Goal: Information Seeking & Learning: Learn about a topic

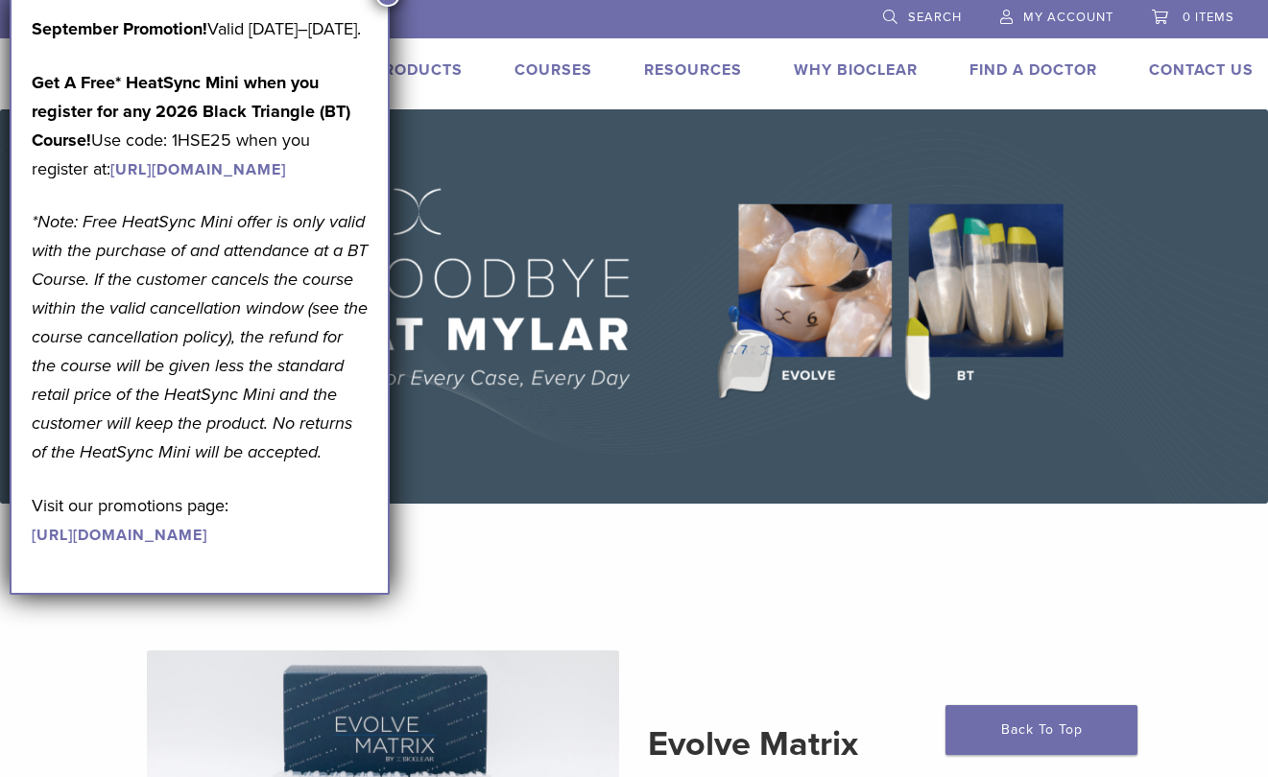
click at [446, 70] on link "Products" at bounding box center [417, 69] width 89 height 19
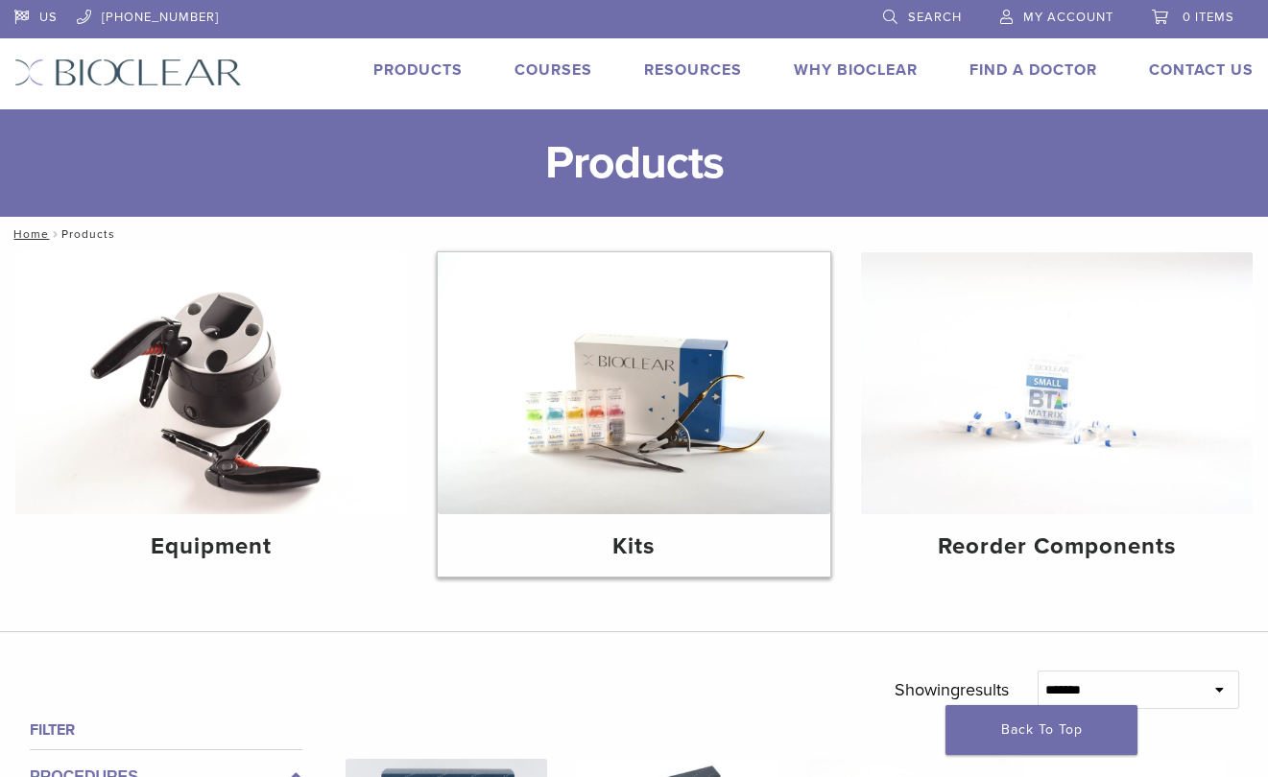
click at [610, 381] on img at bounding box center [634, 383] width 392 height 262
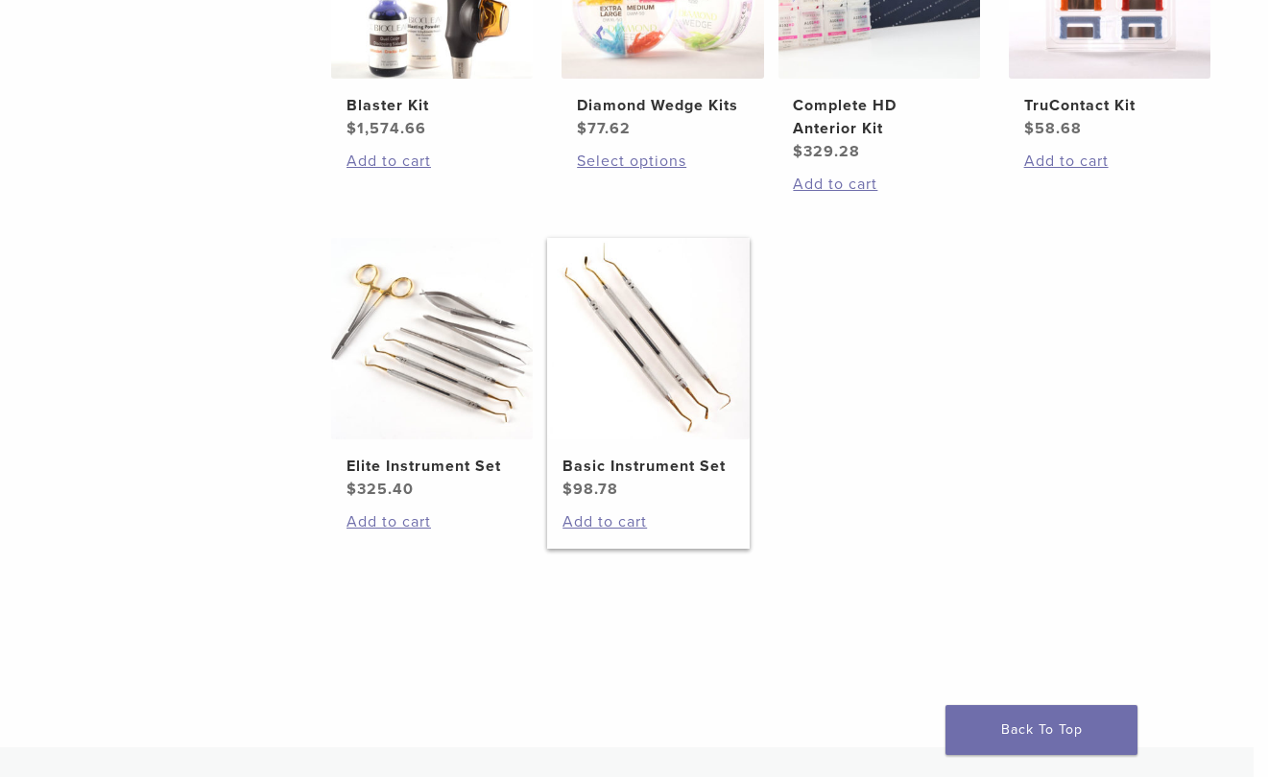
scroll to position [933, 14]
click at [654, 423] on img at bounding box center [648, 338] width 202 height 202
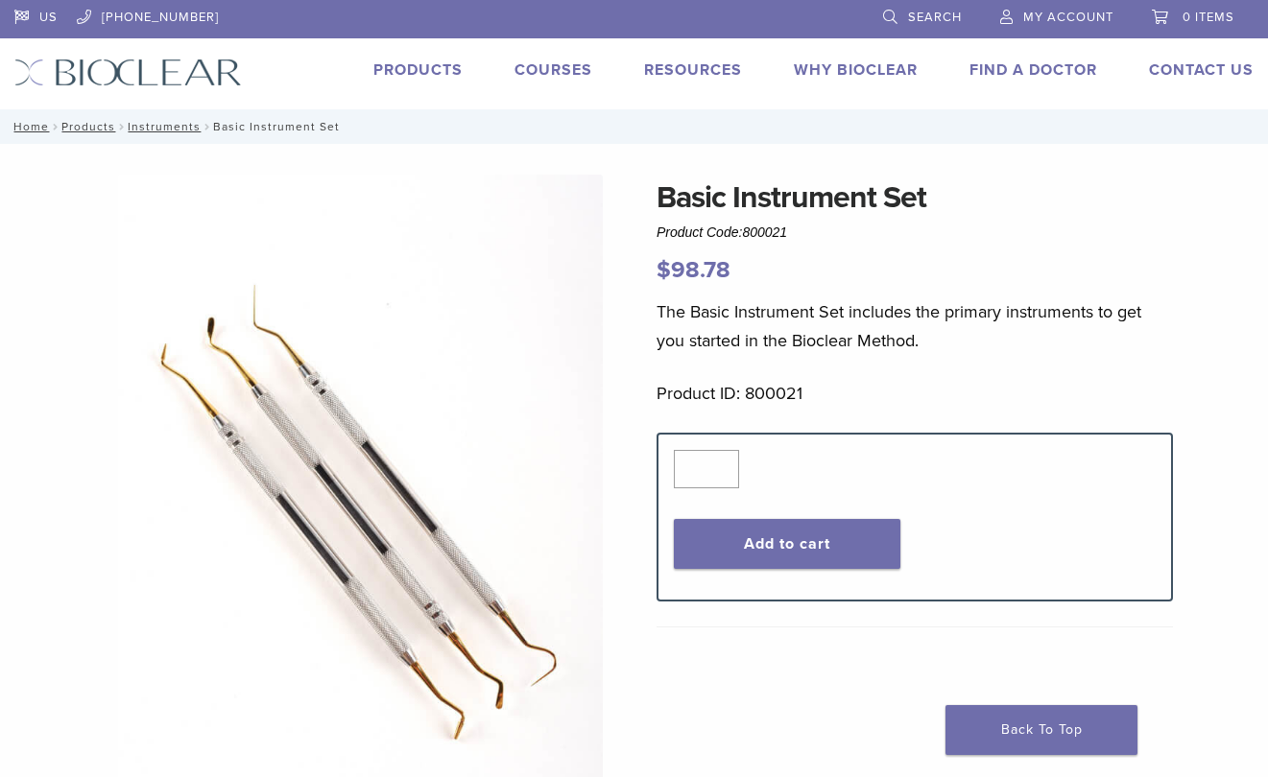
click at [432, 69] on link "Products" at bounding box center [417, 69] width 89 height 19
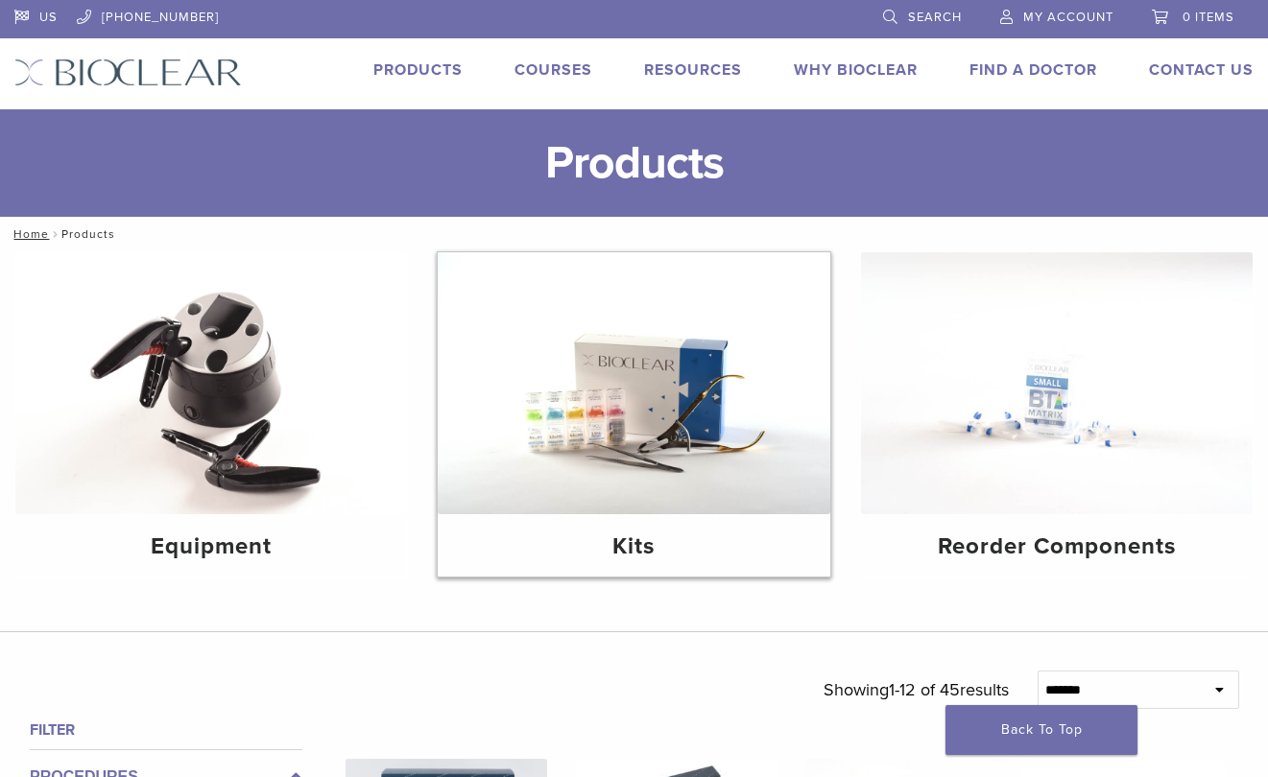
click at [662, 388] on img at bounding box center [634, 383] width 392 height 262
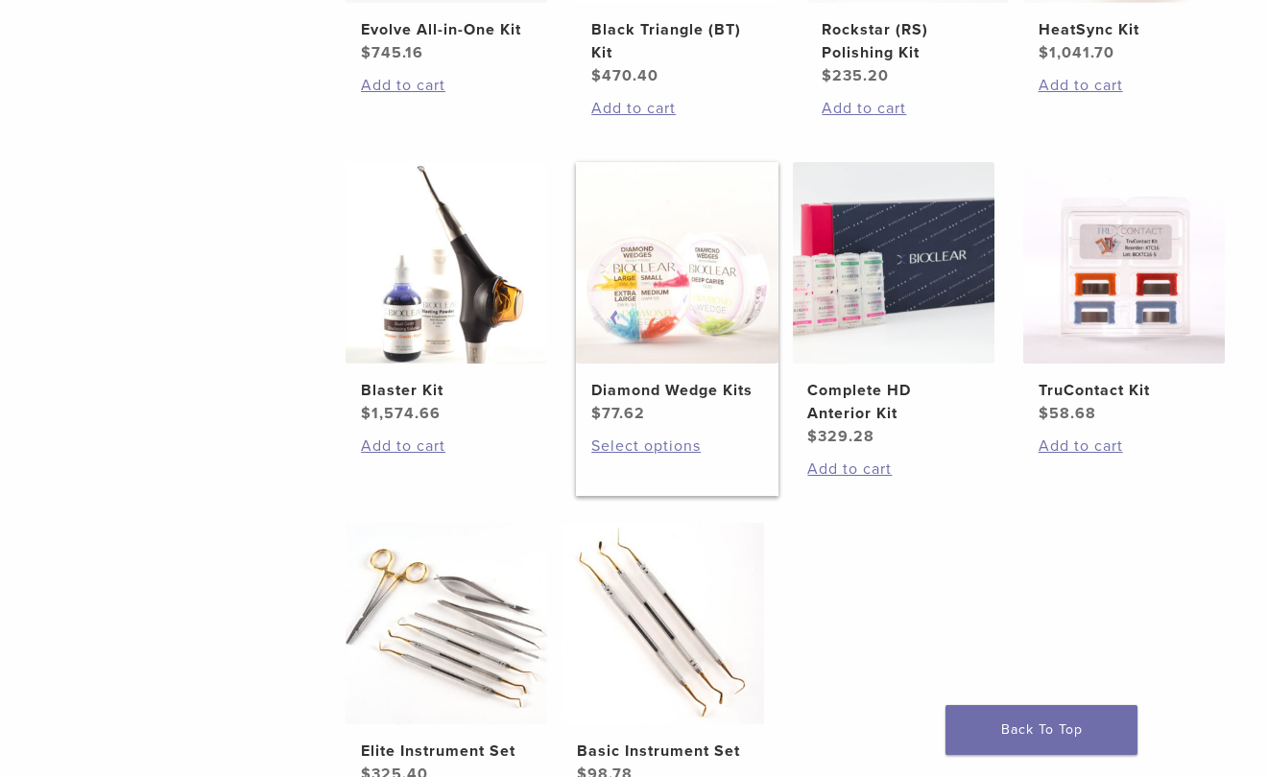
scroll to position [649, 0]
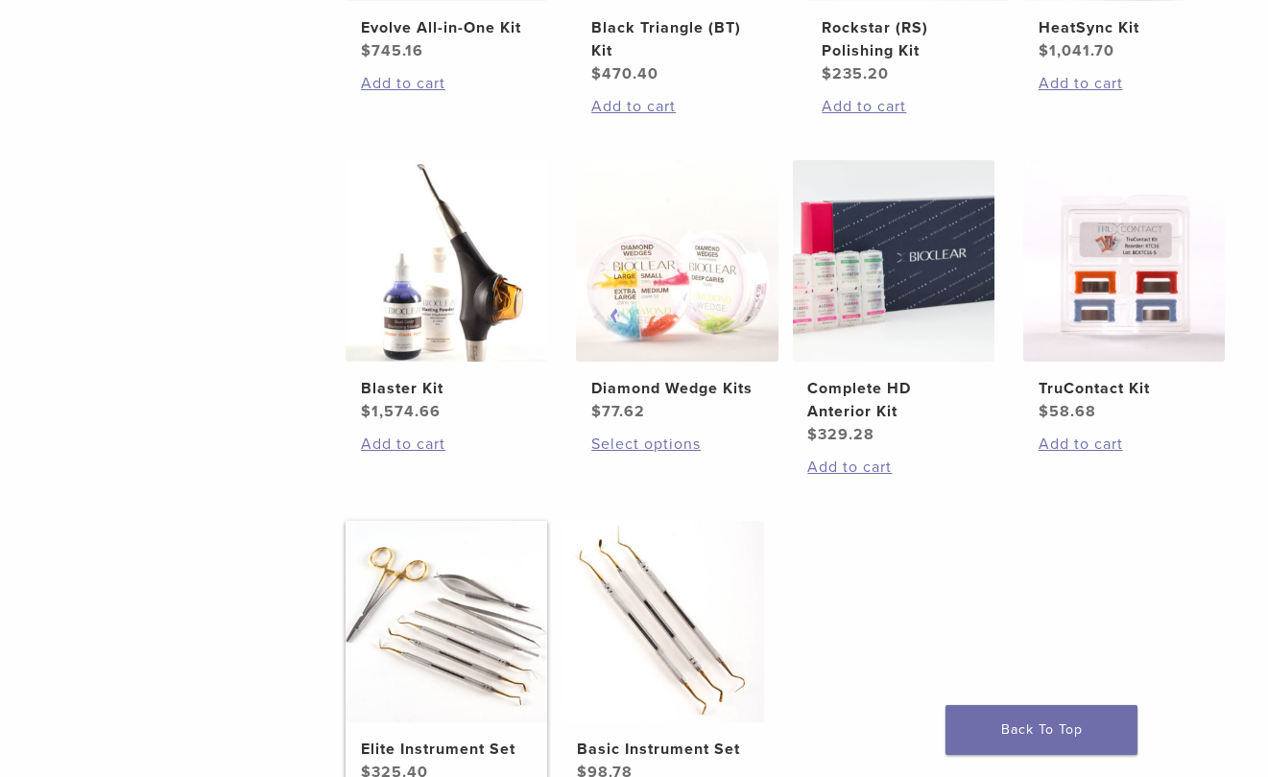
click at [407, 631] on img at bounding box center [446, 622] width 202 height 202
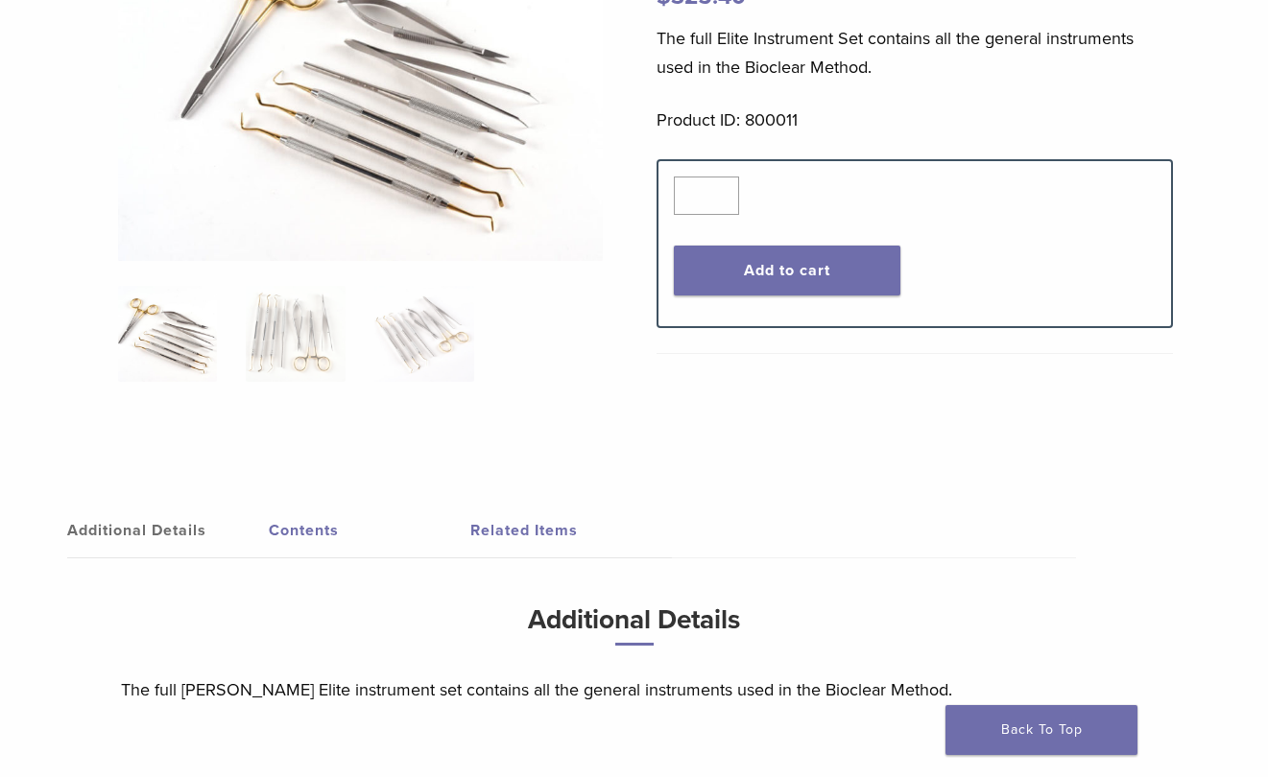
scroll to position [277, 0]
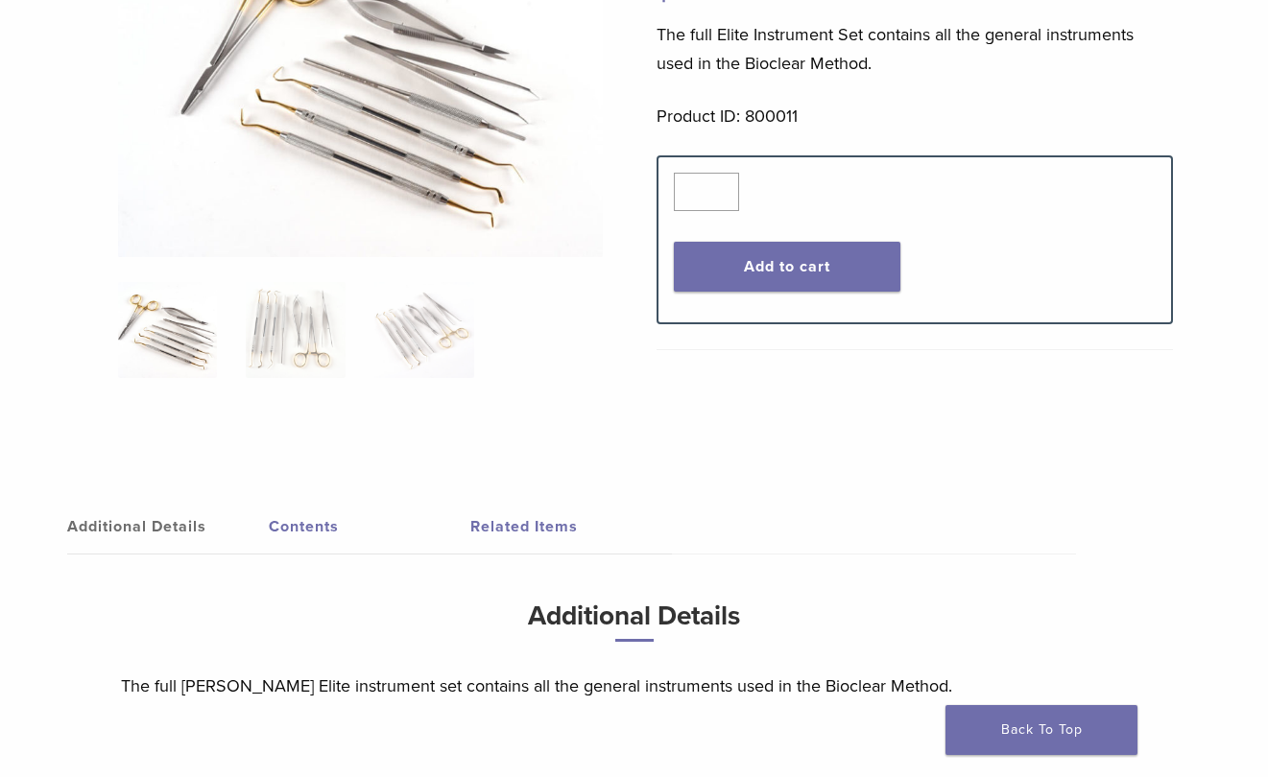
click at [303, 528] on link "Contents" at bounding box center [370, 527] width 202 height 54
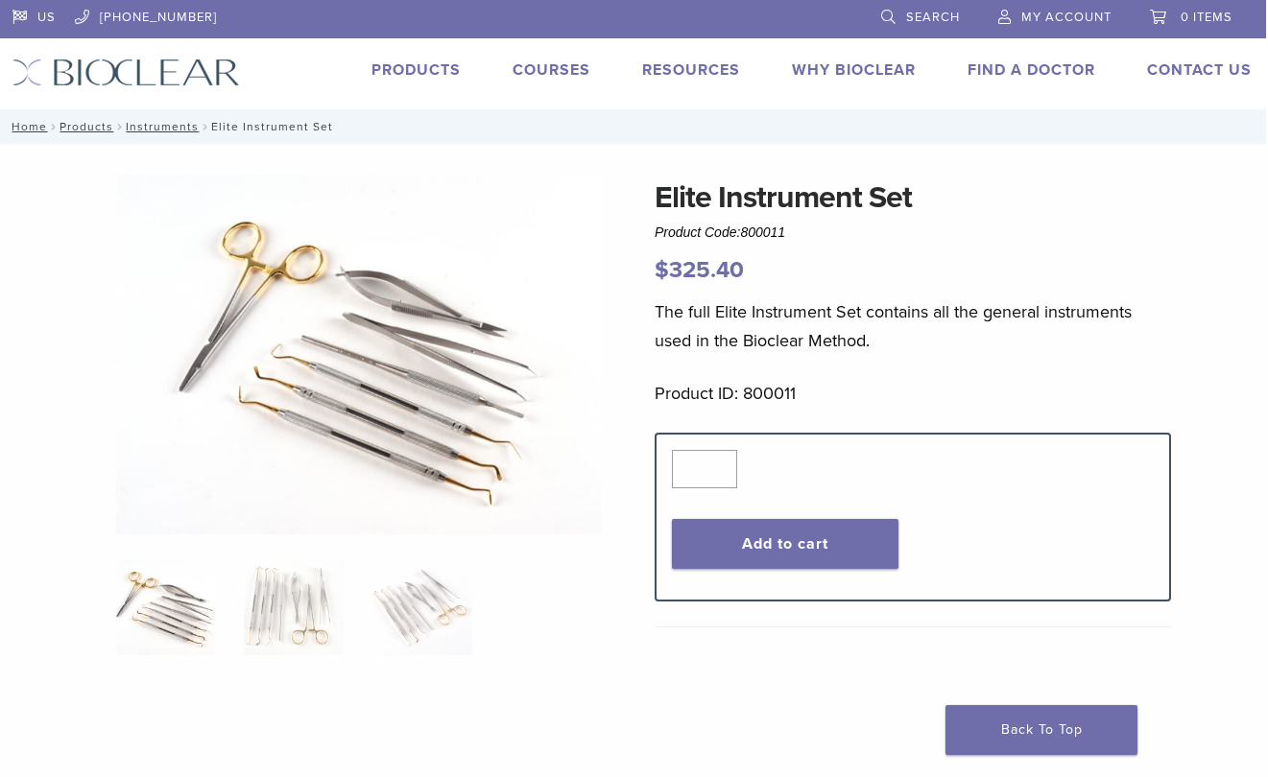
scroll to position [0, 2]
click at [410, 68] on link "Products" at bounding box center [415, 69] width 89 height 19
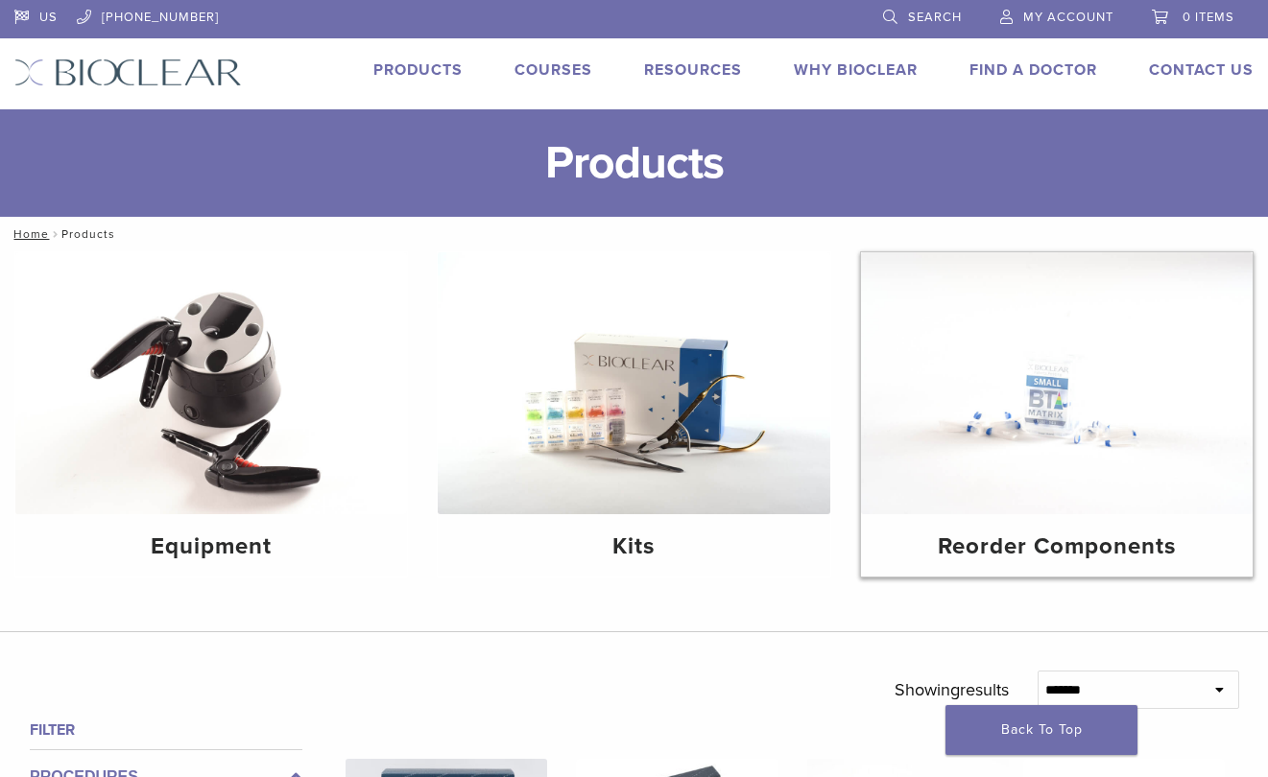
click at [1079, 444] on img at bounding box center [1057, 383] width 392 height 262
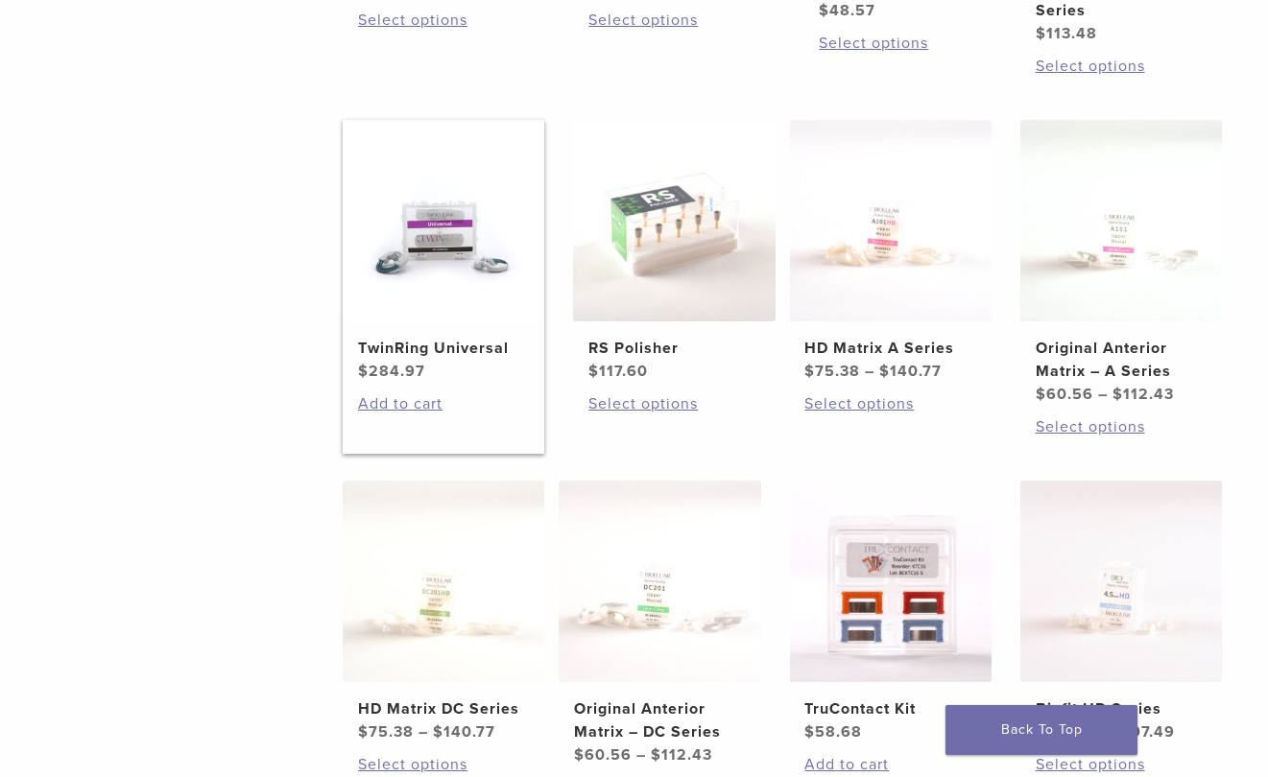
scroll to position [715, 3]
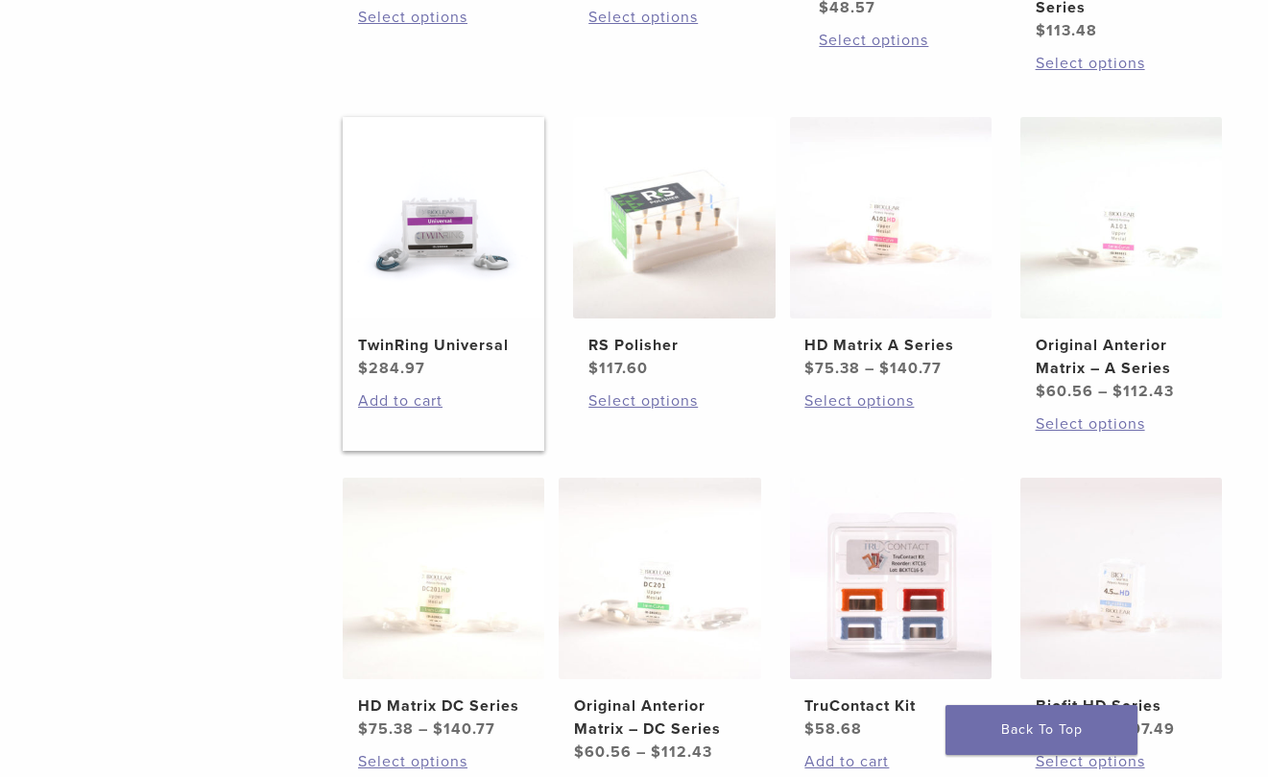
click at [432, 294] on img at bounding box center [444, 218] width 202 height 202
click at [876, 359] on link "HD Matrix A Series $ 75.38 – $ 140.77 Price range: $75.38 through $140.77" at bounding box center [891, 248] width 202 height 263
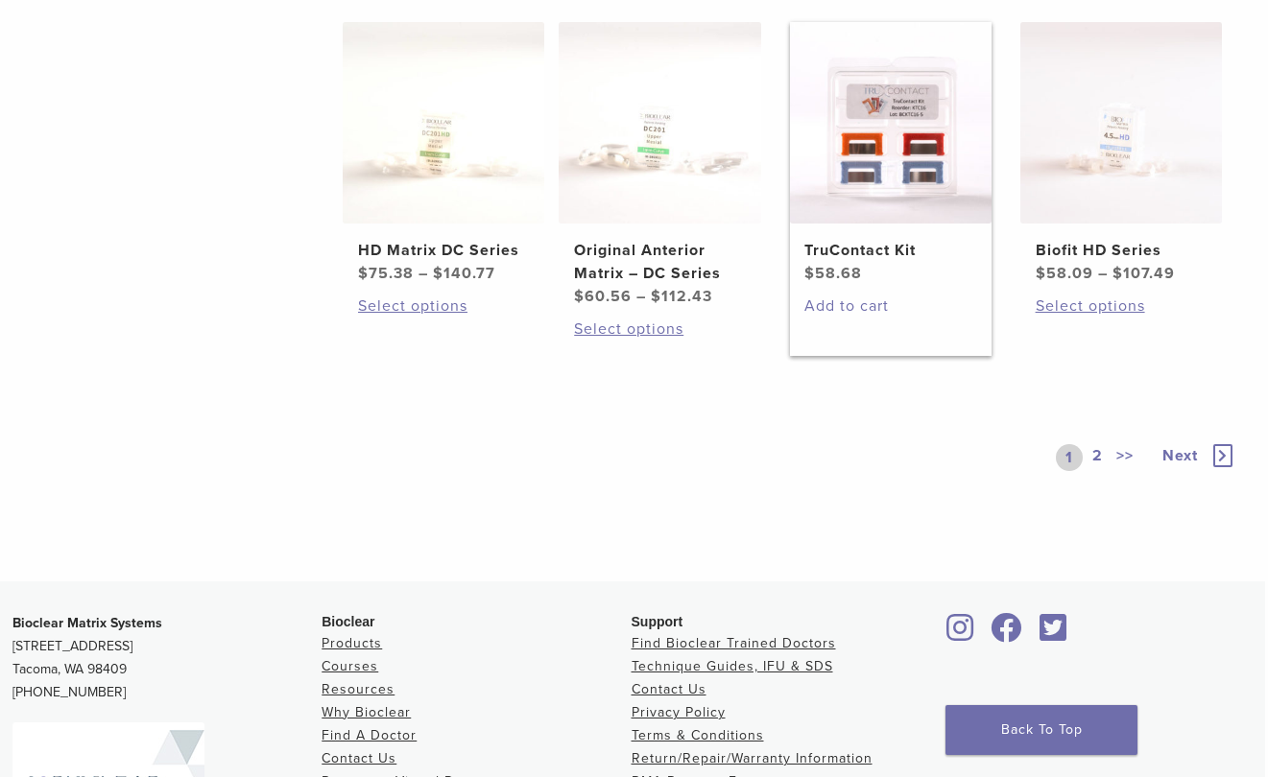
scroll to position [1202, 3]
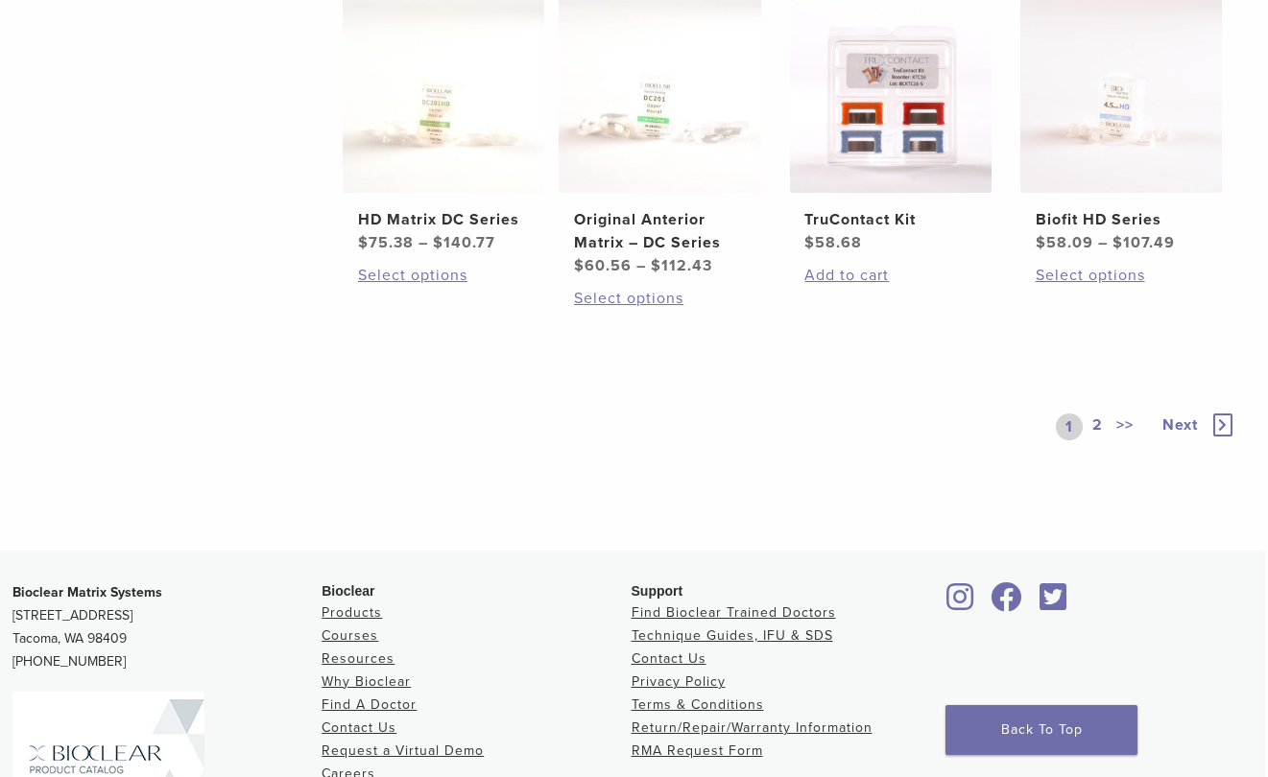
click at [1101, 440] on link "2" at bounding box center [1097, 427] width 18 height 27
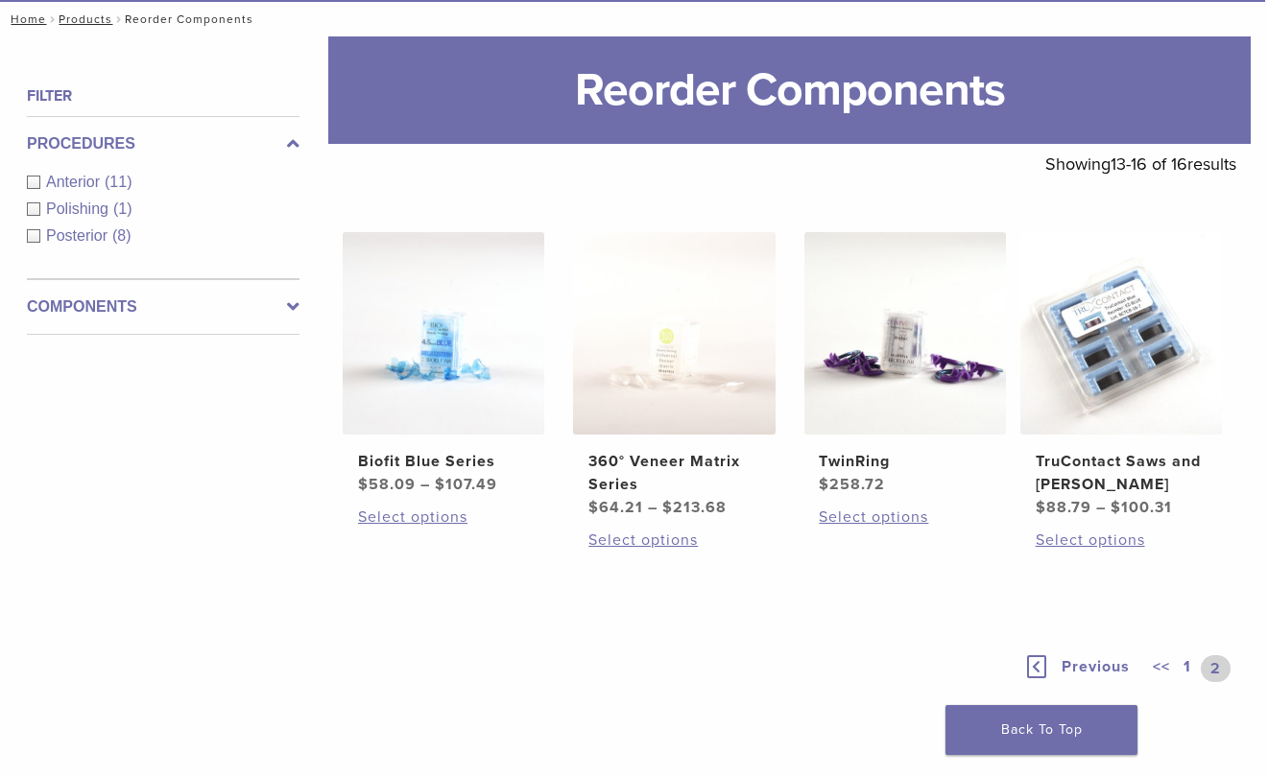
scroll to position [211, 3]
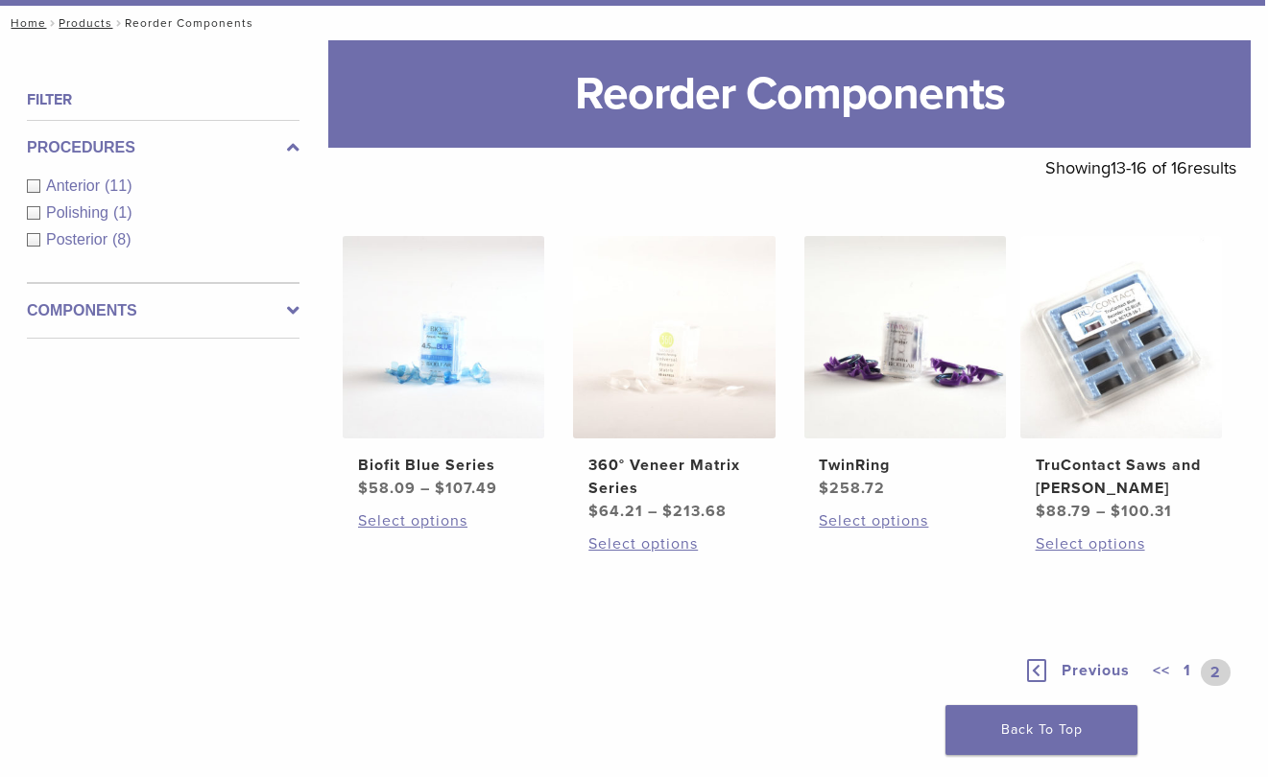
click at [1186, 686] on link "1" at bounding box center [1186, 672] width 15 height 27
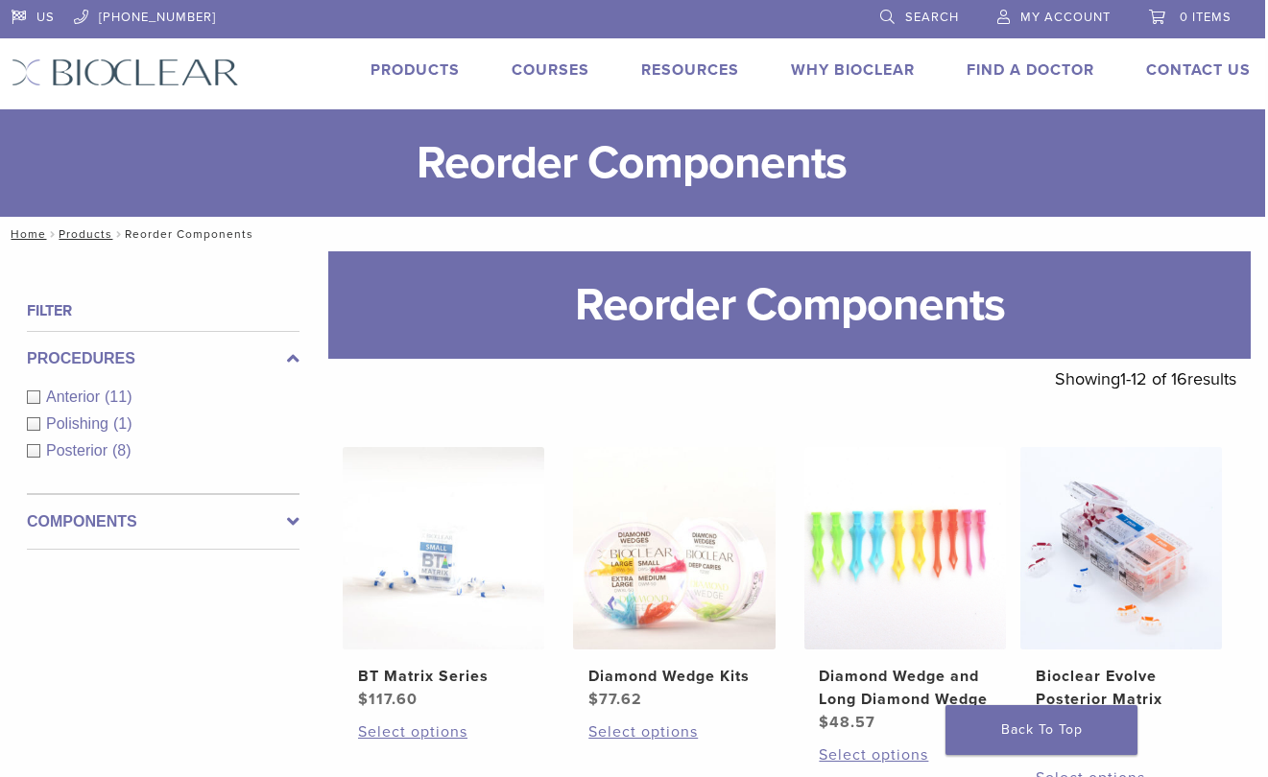
scroll to position [0, 3]
click at [377, 67] on link "Products" at bounding box center [414, 69] width 89 height 19
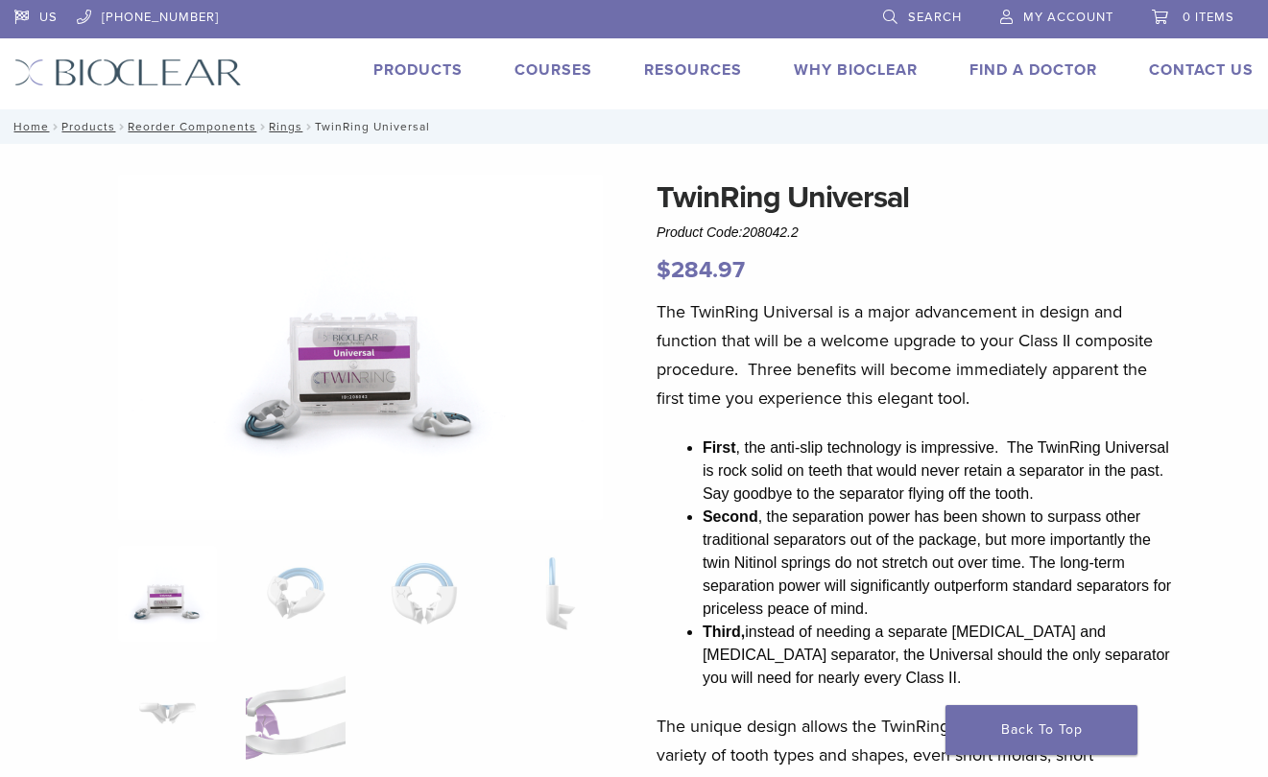
scroll to position [4, 0]
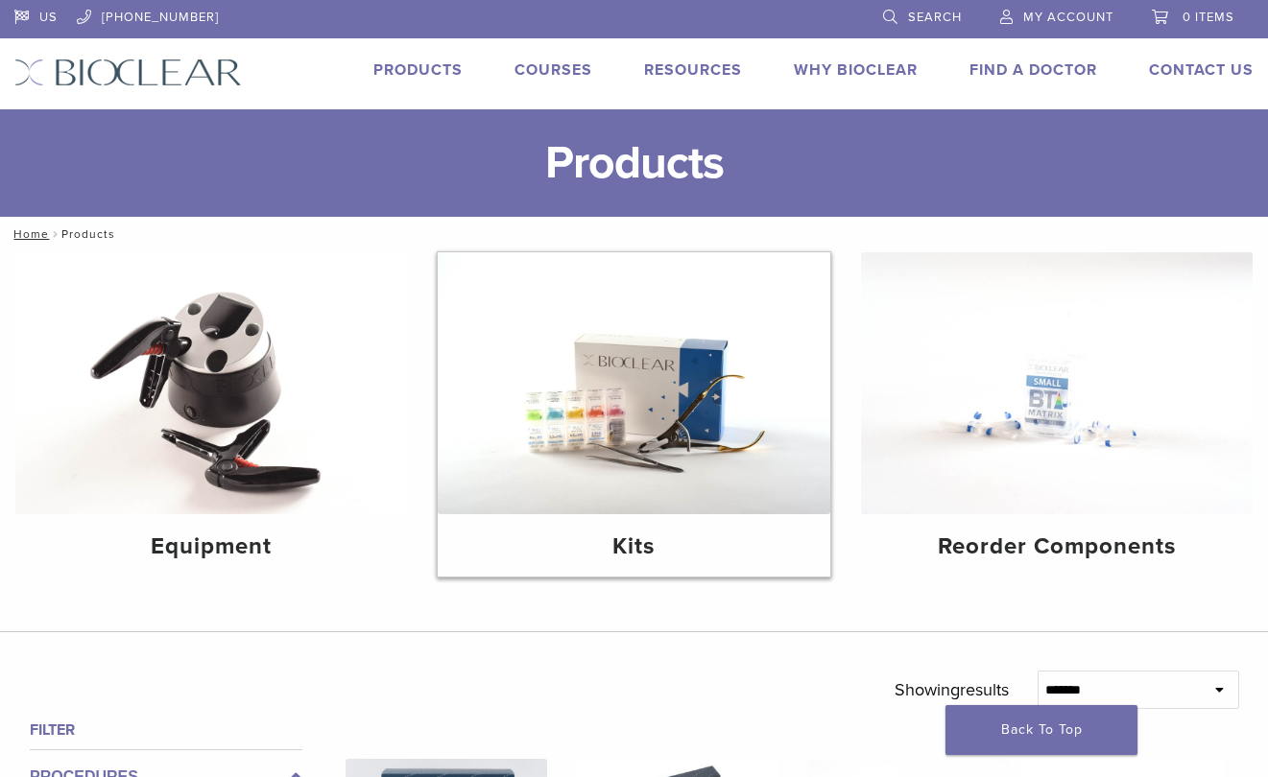
click at [619, 419] on img at bounding box center [634, 383] width 392 height 262
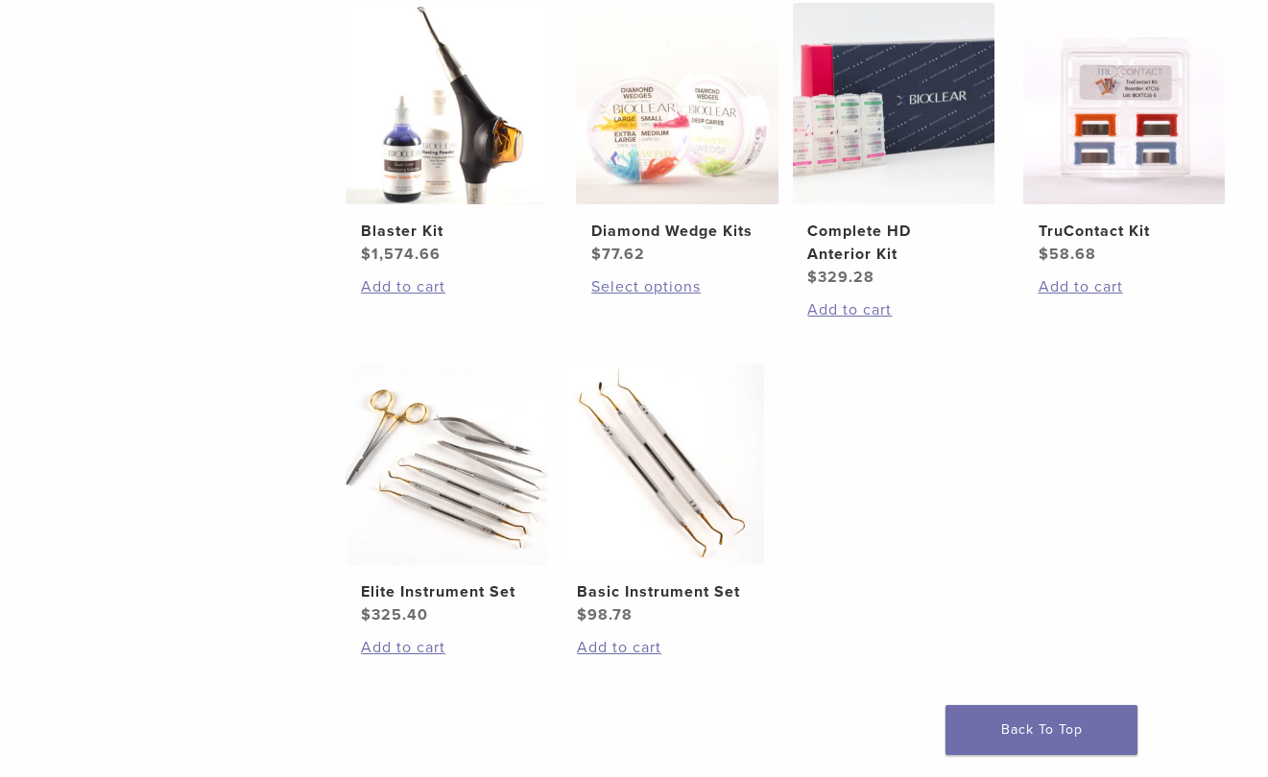
scroll to position [811, 0]
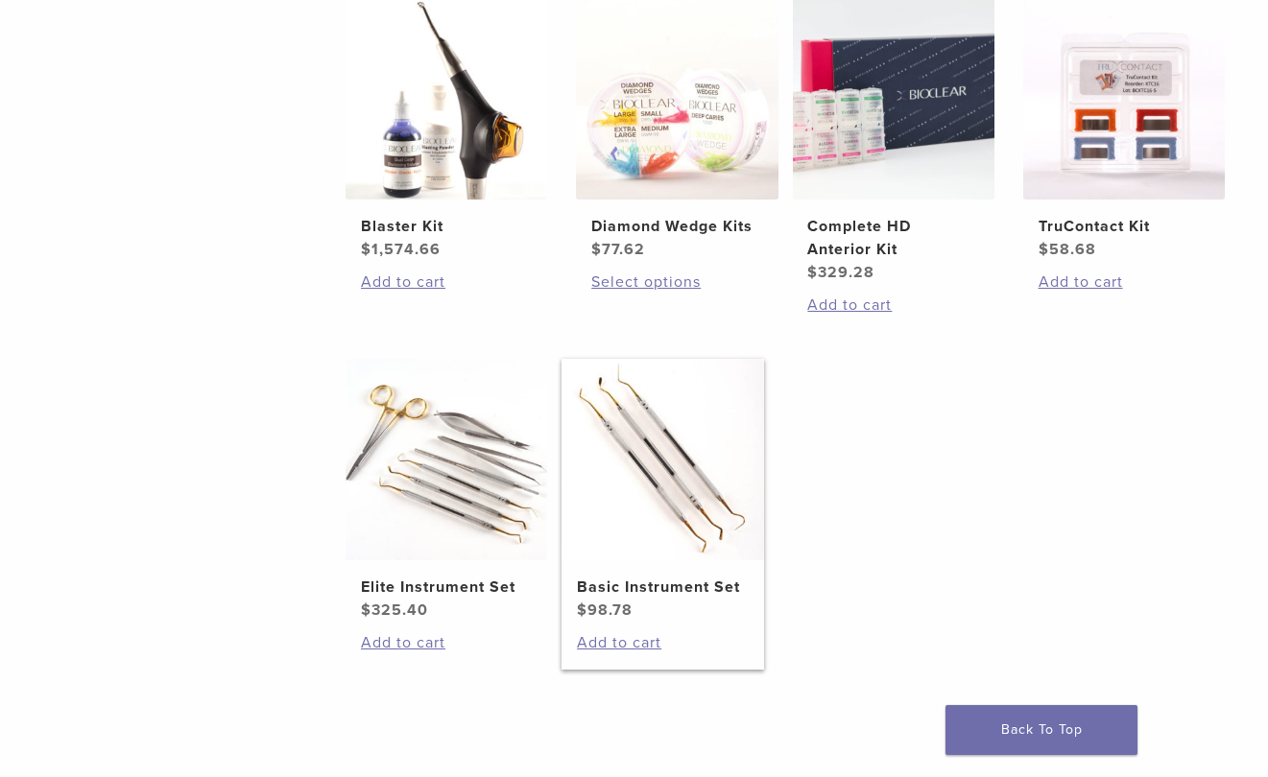
click at [618, 463] on img at bounding box center [662, 460] width 202 height 202
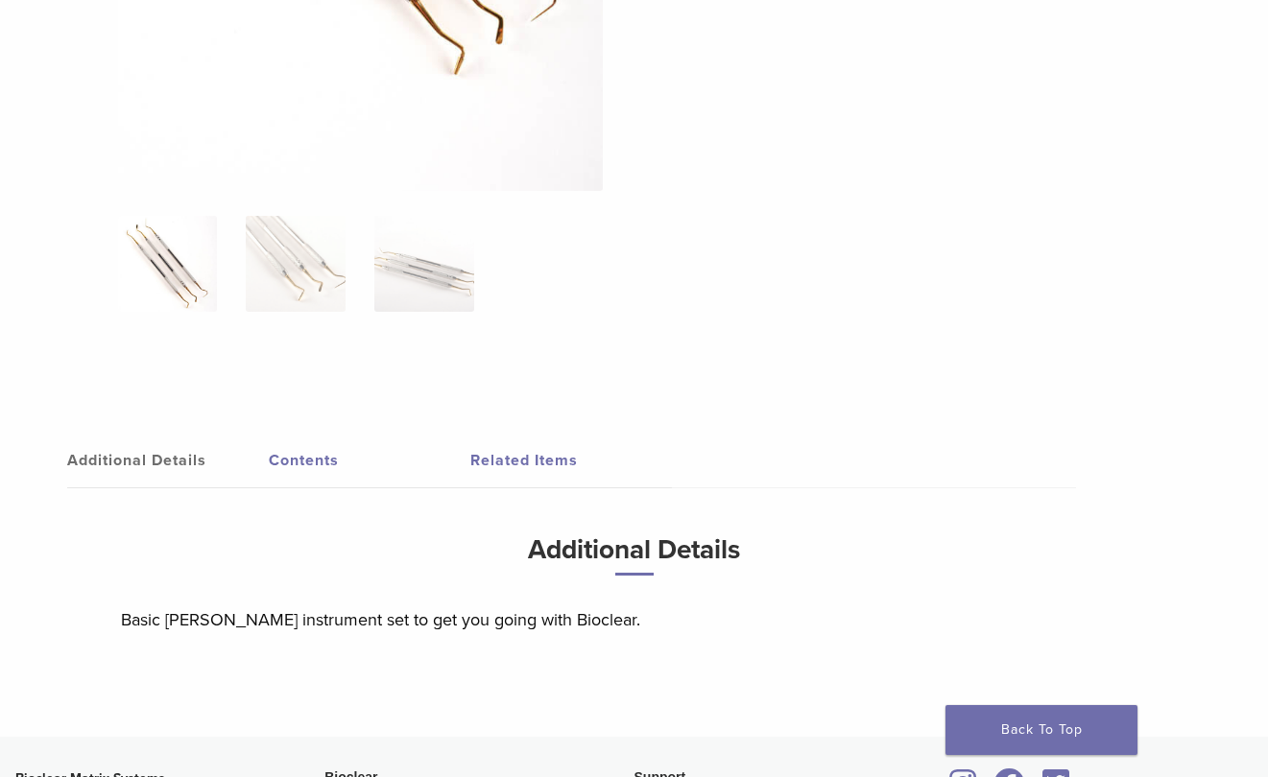
scroll to position [672, 0]
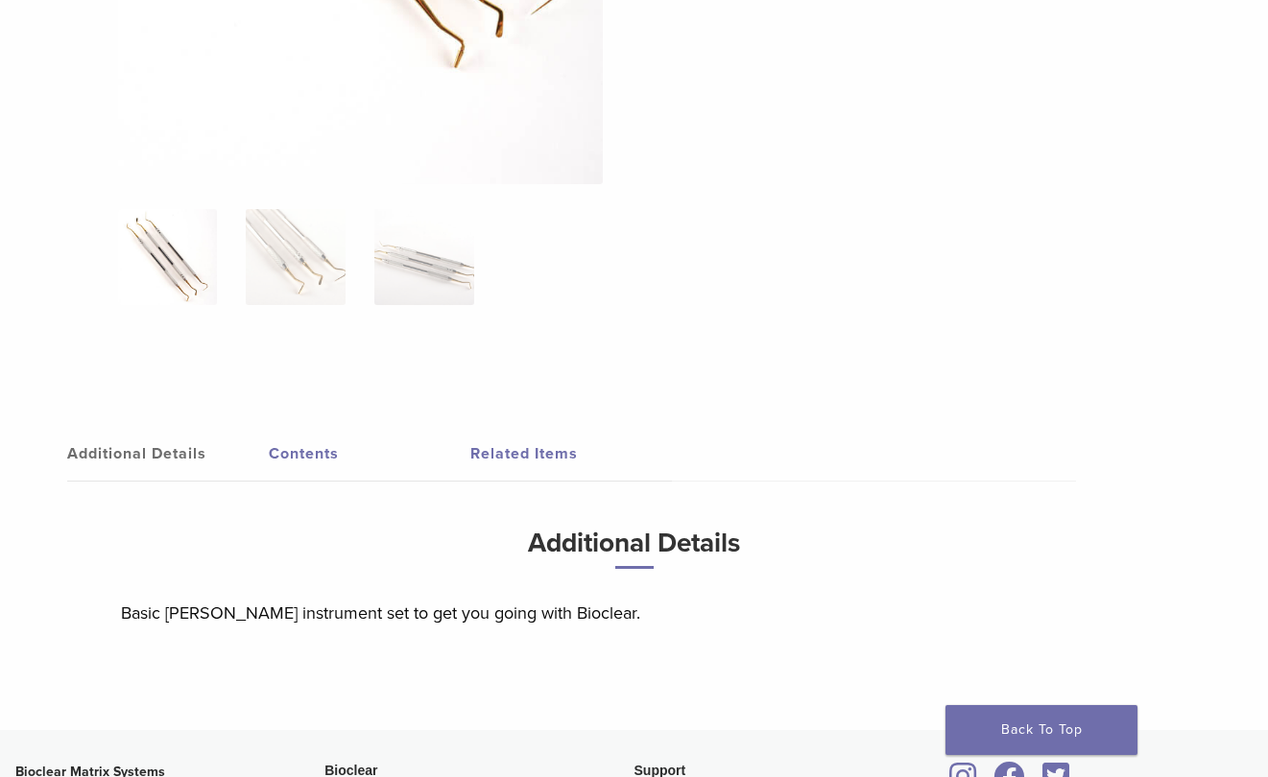
click at [323, 448] on link "Contents" at bounding box center [370, 454] width 202 height 54
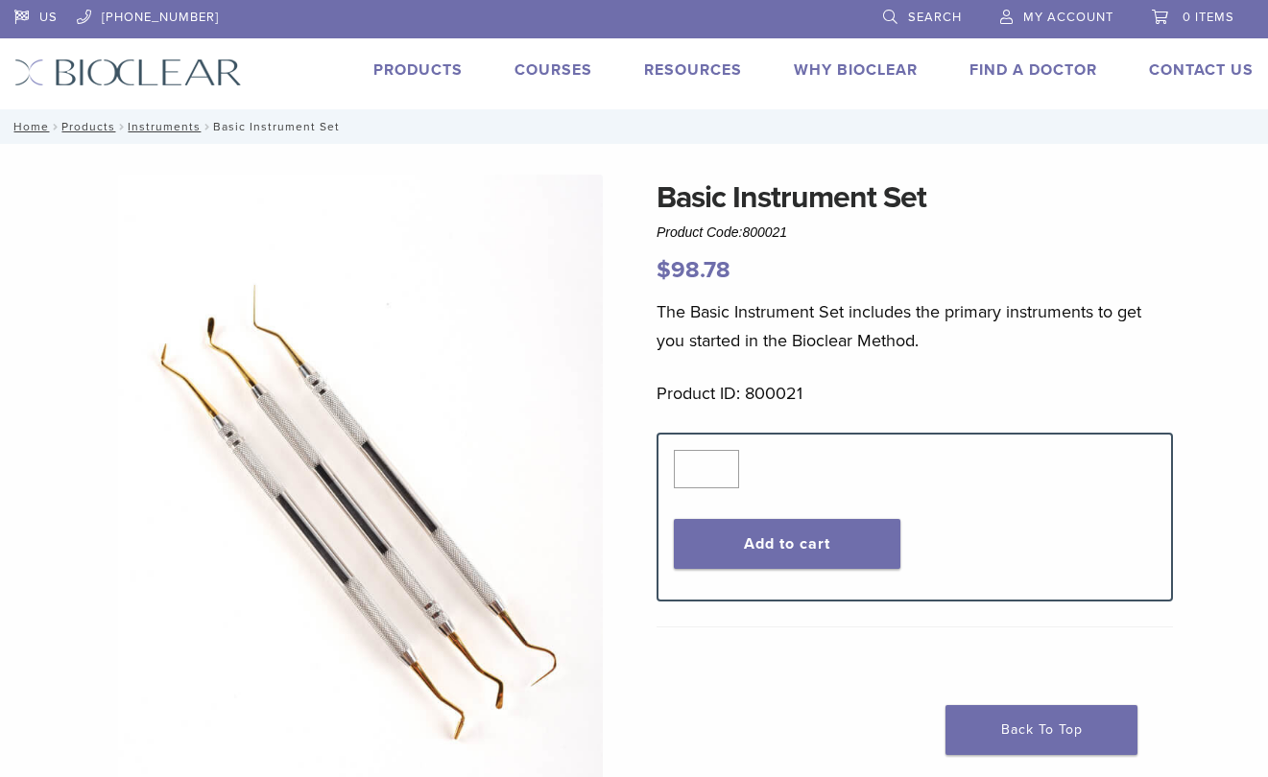
scroll to position [0, 0]
click at [690, 105] on link "Technique Guides, IFU, & SDS" at bounding box center [777, 103] width 256 height 42
click at [530, 67] on link "Courses" at bounding box center [553, 69] width 78 height 19
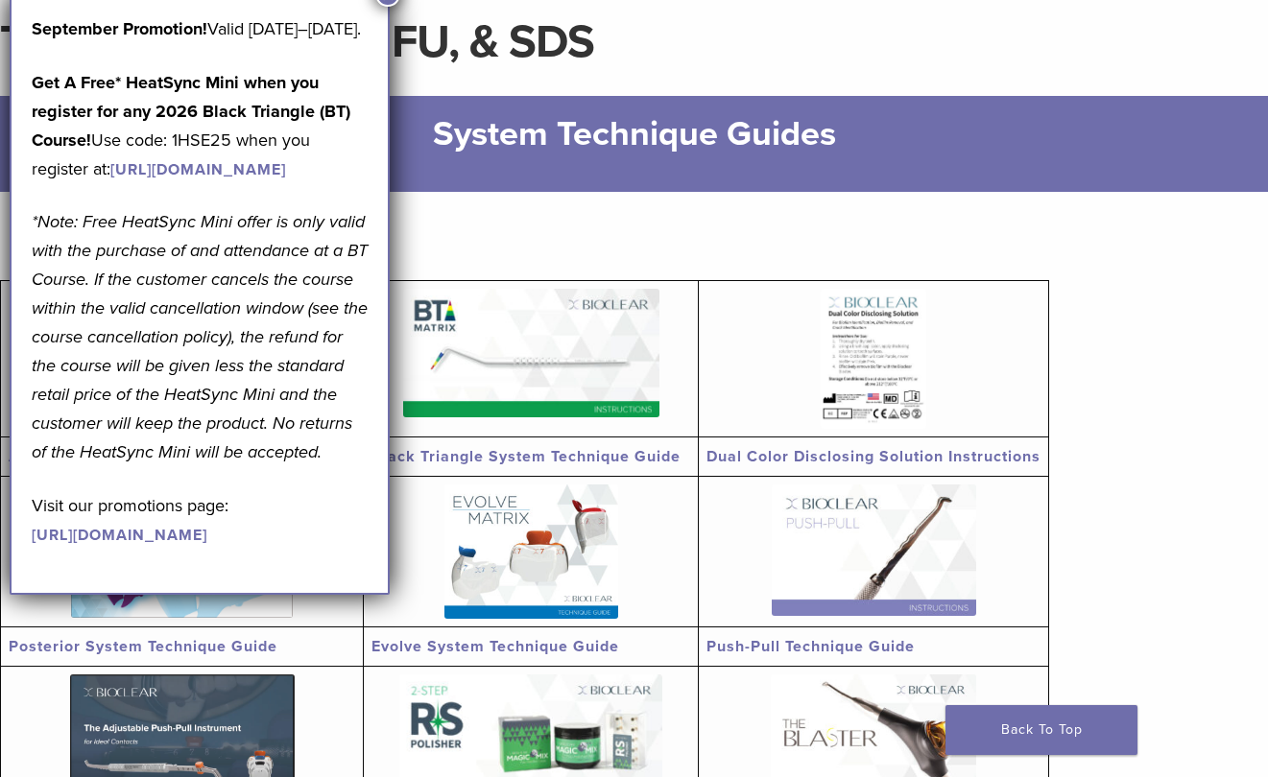
scroll to position [157, 0]
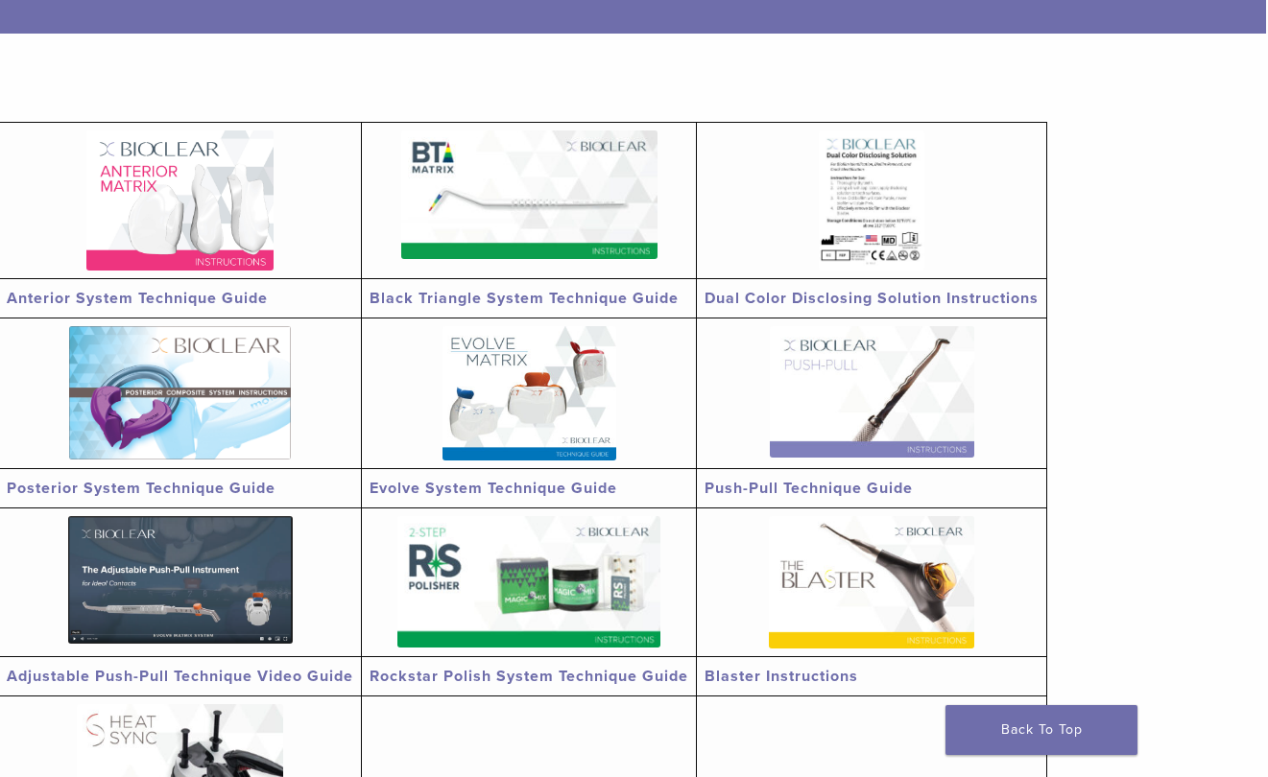
scroll to position [316, 2]
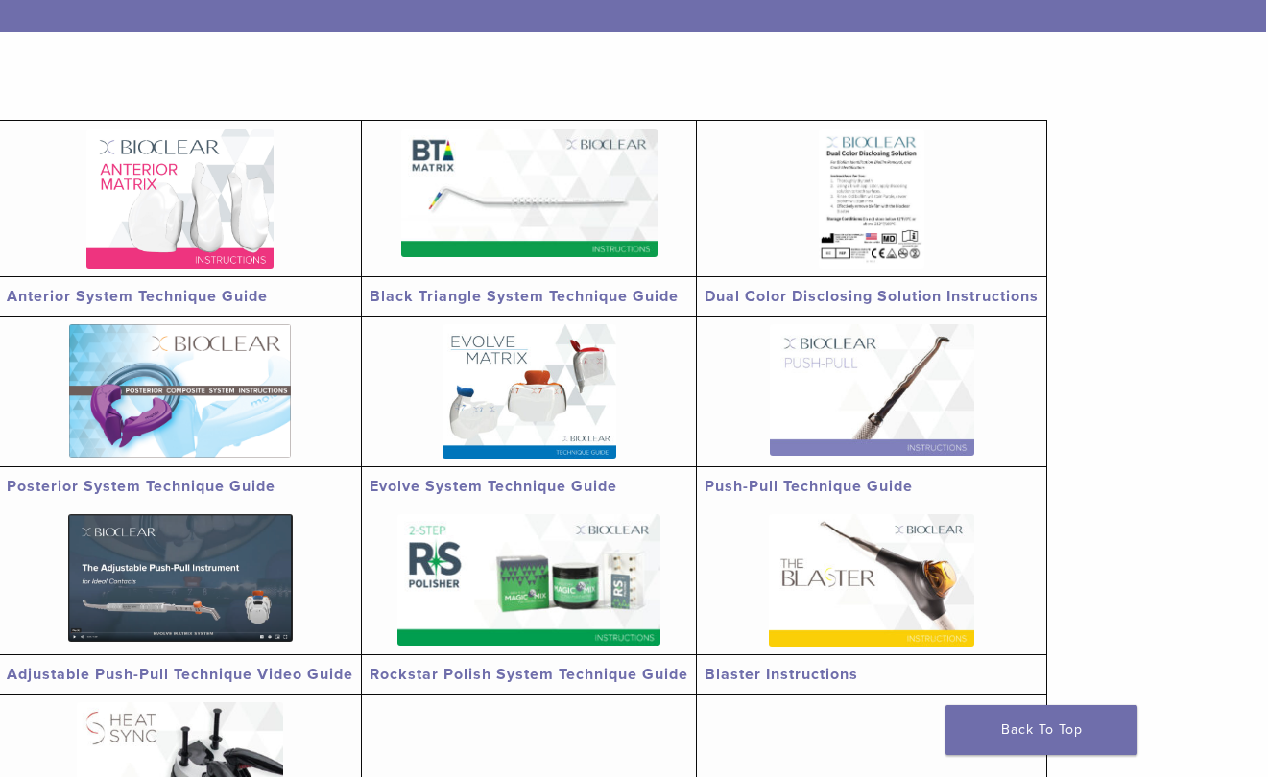
click at [219, 363] on img at bounding box center [180, 390] width 222 height 133
click at [444, 210] on img at bounding box center [529, 193] width 256 height 129
click at [140, 568] on img at bounding box center [180, 578] width 225 height 128
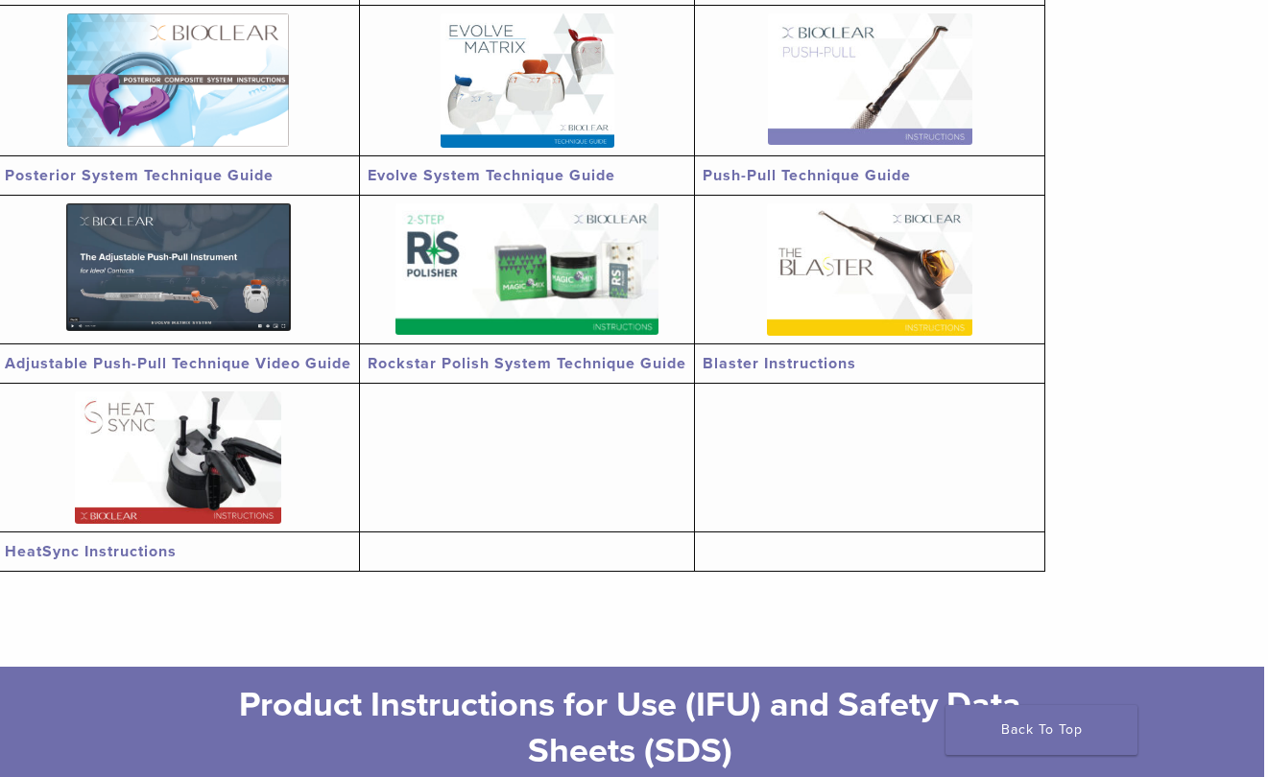
scroll to position [627, 5]
click at [192, 452] on img at bounding box center [177, 458] width 206 height 132
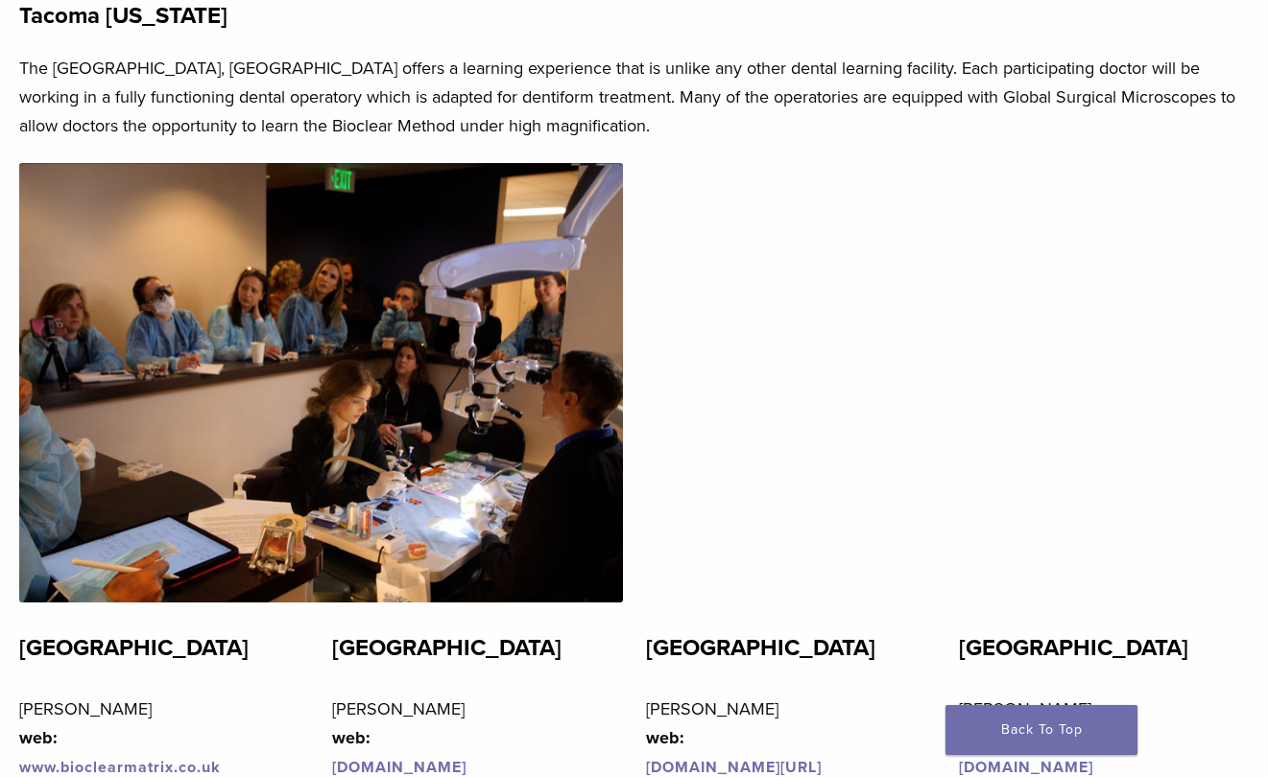
scroll to position [3912, 0]
